Goal: Navigation & Orientation: Find specific page/section

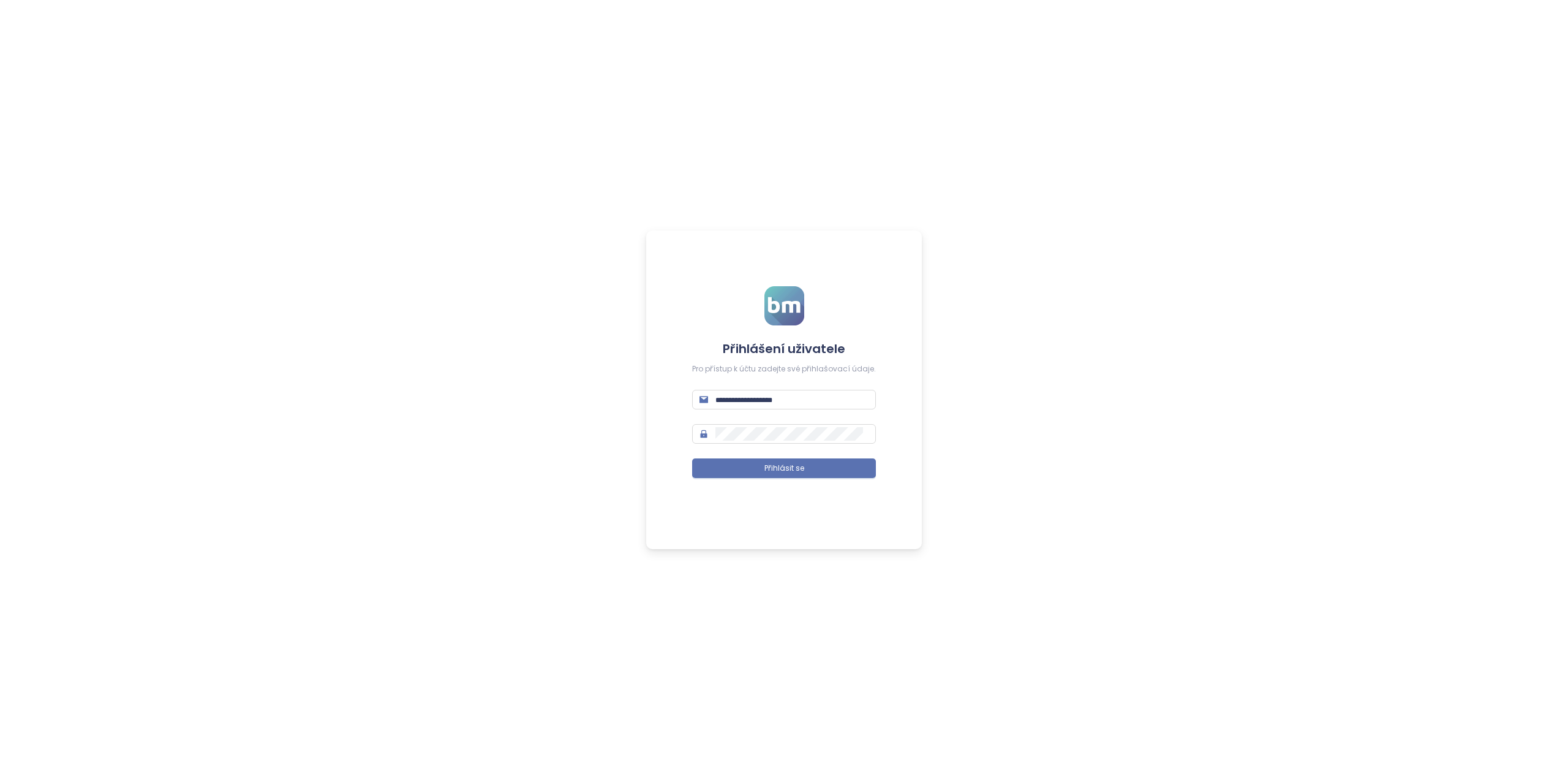
click at [796, 410] on form "Přihlášení uživatele Pro přístup k účtu zadejte své přihlašovací údaje. Přihlás…" at bounding box center [784, 389] width 184 height 207
click at [797, 393] on input "text" at bounding box center [791, 399] width 153 height 13
type input "**********"
click at [777, 470] on span "Přihlásit se" at bounding box center [784, 468] width 40 height 12
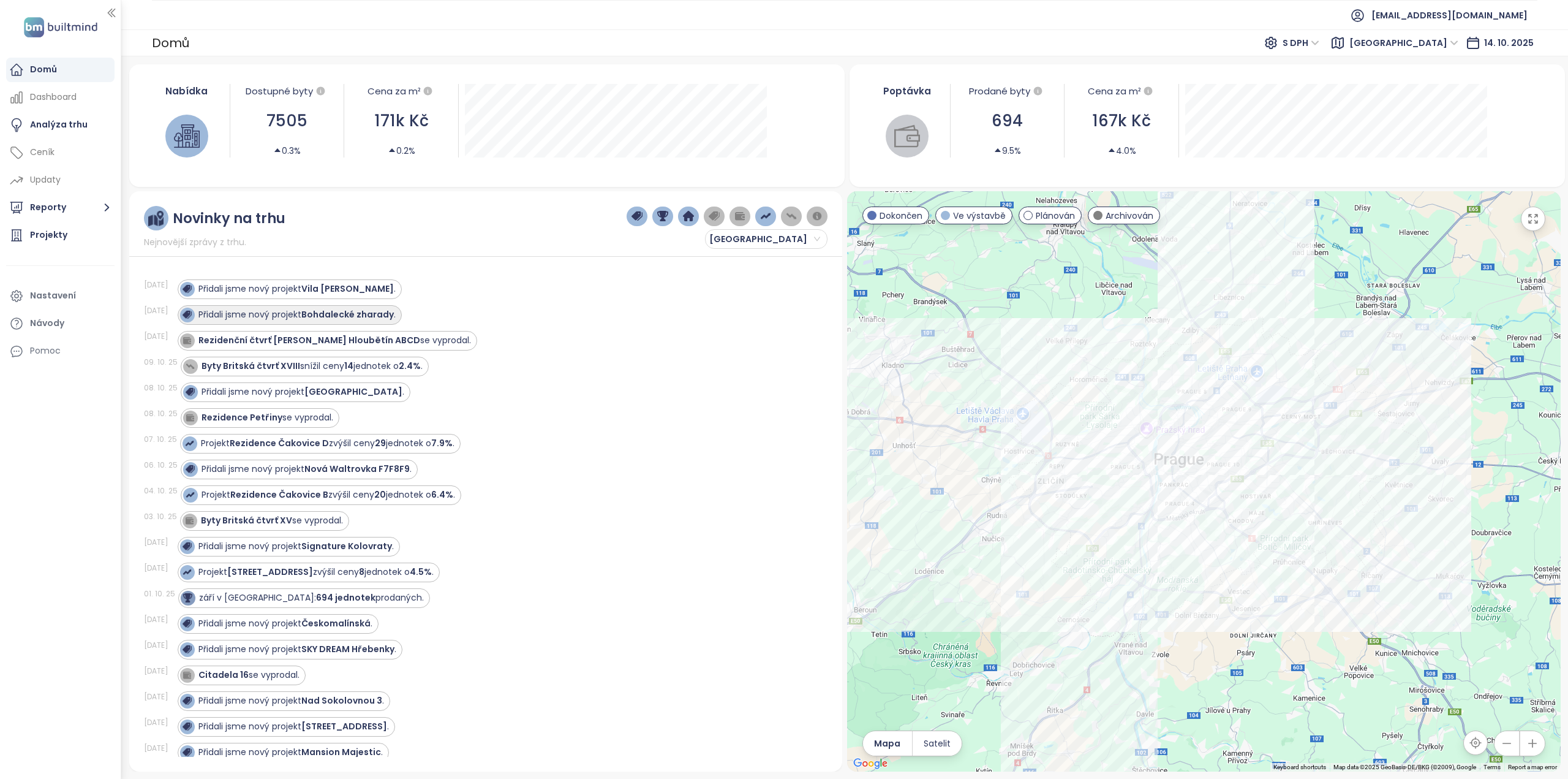
click at [329, 315] on strong "Bohdalecké zharady" at bounding box center [347, 315] width 92 height 13
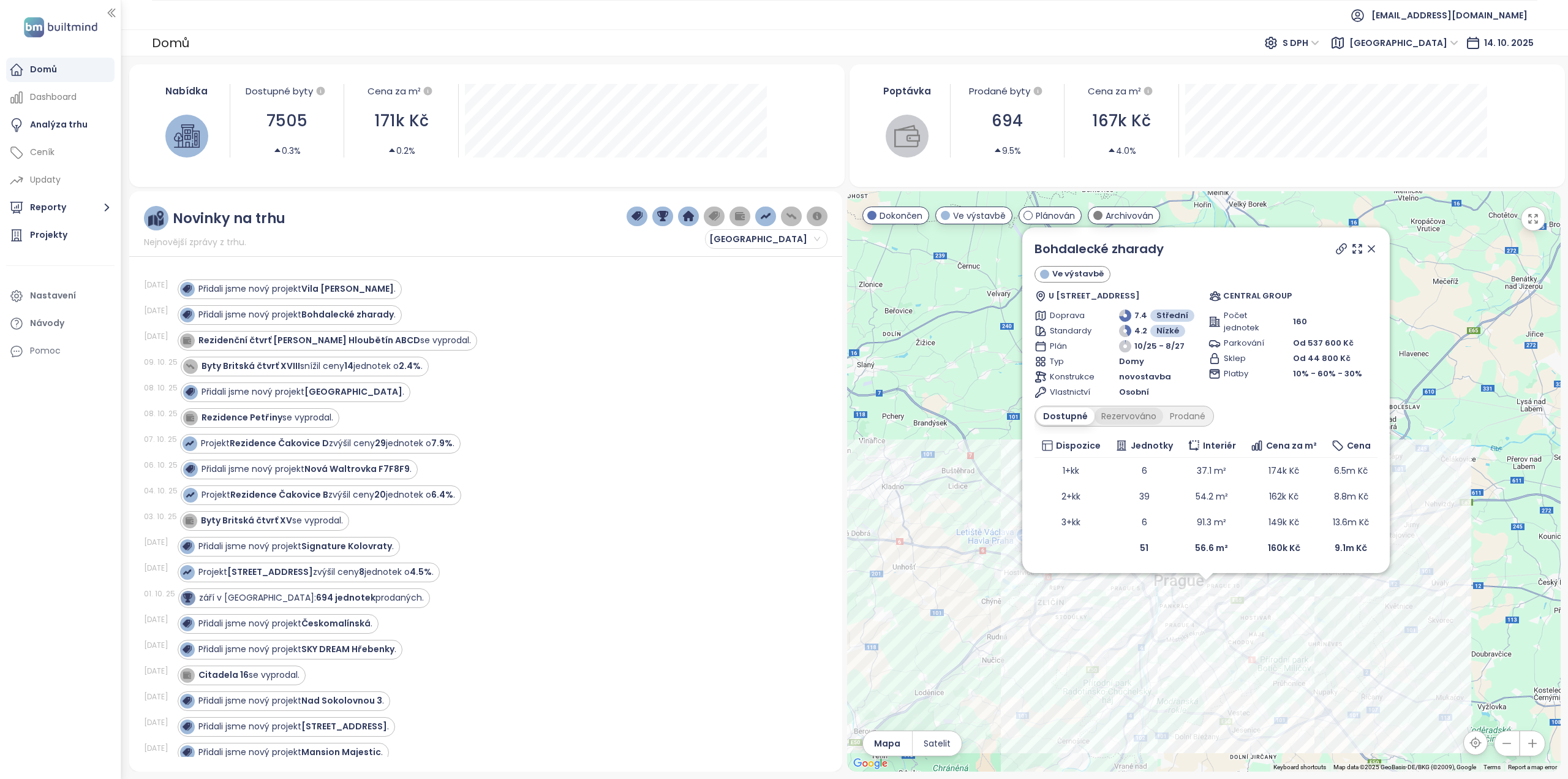
click at [1125, 413] on div "Rezervováno" at bounding box center [1129, 416] width 69 height 17
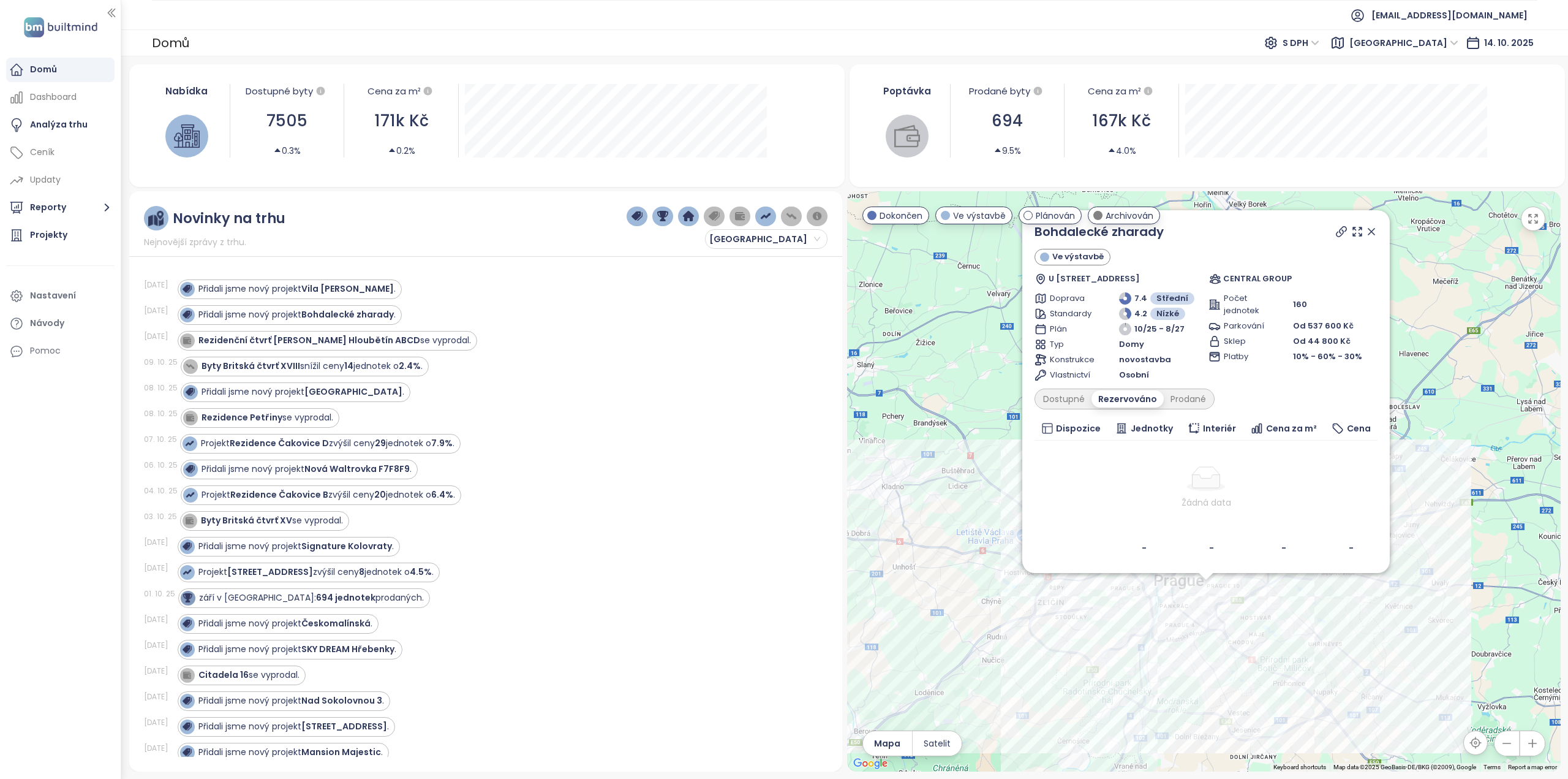
click at [1081, 411] on div "Bohdalecké zharady Ve výstavbě U Plynárny 691/60, 140 00 Praha 4-Michle, Czechi…" at bounding box center [1207, 392] width 343 height 338
click at [1078, 404] on div "Dostupné" at bounding box center [1065, 399] width 55 height 17
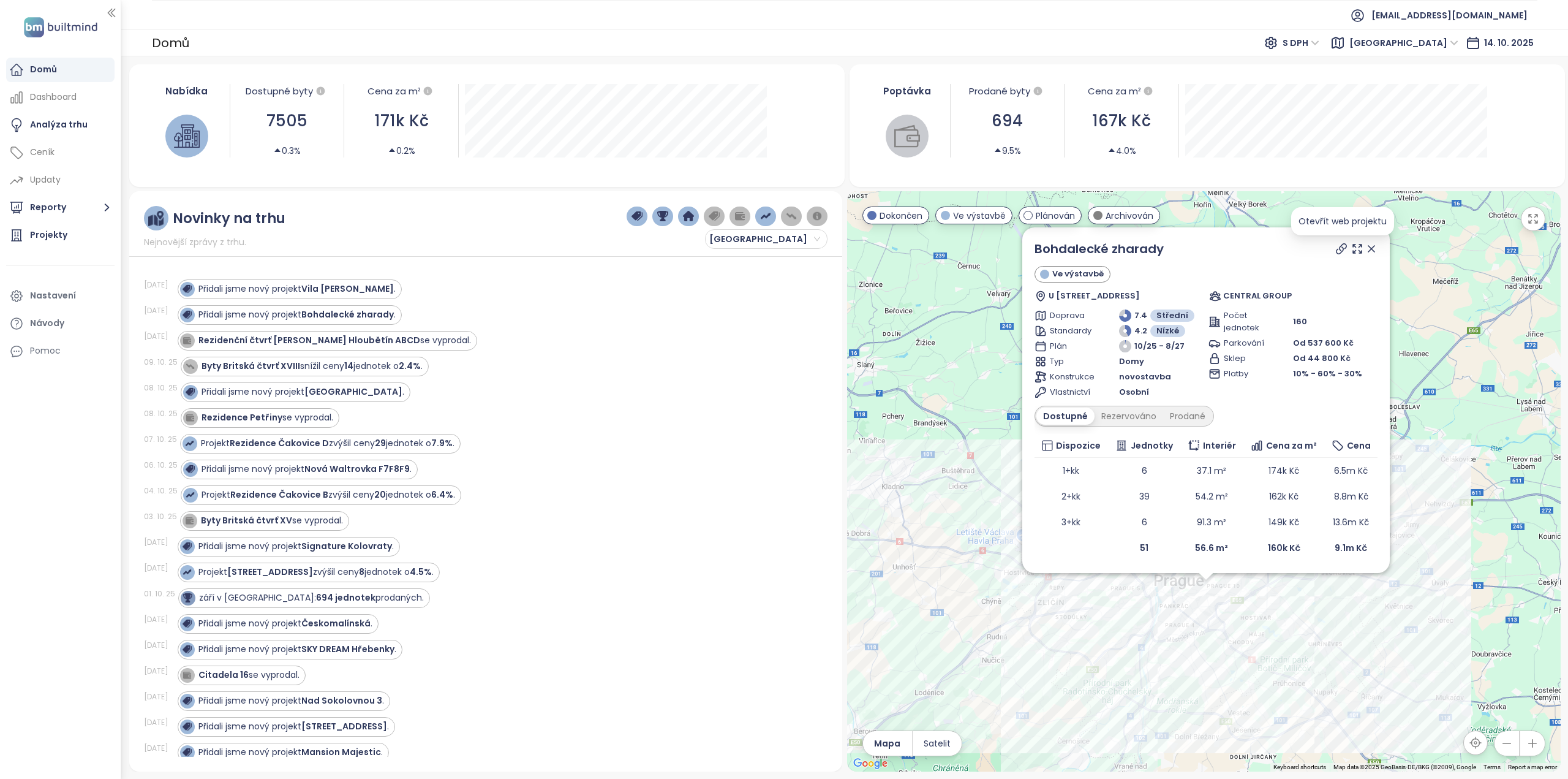
click at [1341, 251] on icon at bounding box center [1342, 249] width 13 height 13
